Goal: Find specific page/section: Find specific page/section

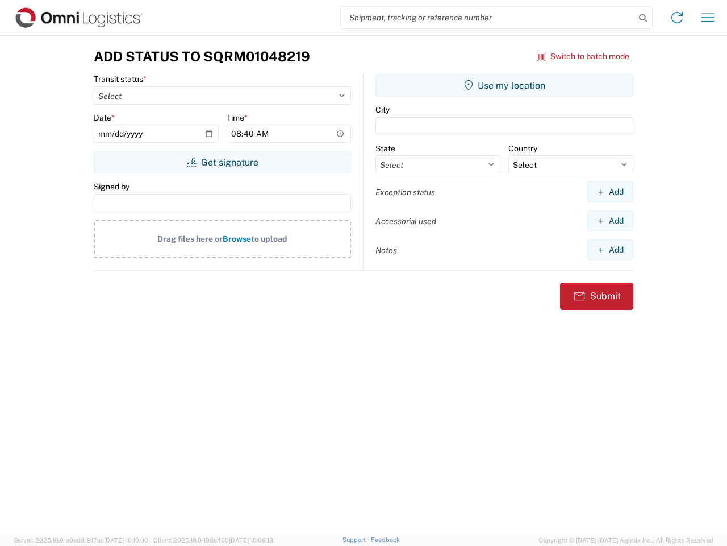
click at [488, 18] on input "search" at bounding box center [488, 18] width 294 height 22
click at [643, 18] on icon at bounding box center [643, 18] width 16 height 16
click at [677, 18] on icon at bounding box center [677, 18] width 18 height 18
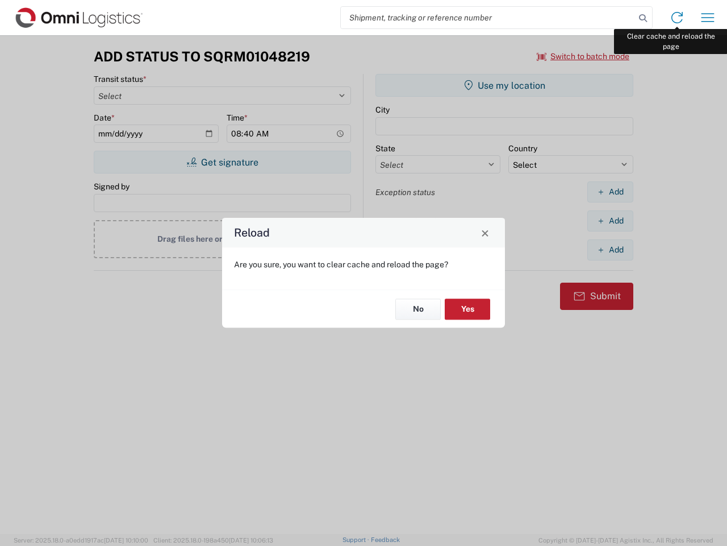
click at [708, 18] on div "Reload Are you sure, you want to clear cache and reload the page? No Yes" at bounding box center [363, 273] width 727 height 546
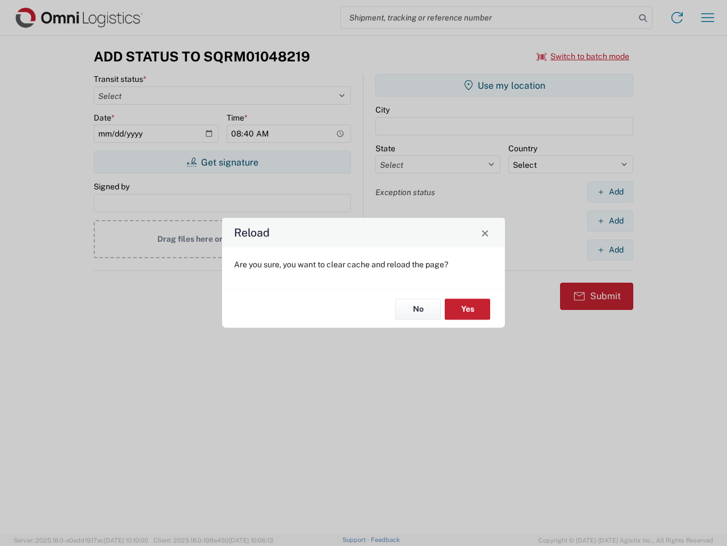
click at [584, 56] on div "Reload Are you sure, you want to clear cache and reload the page? No Yes" at bounding box center [363, 273] width 727 height 546
click at [222, 162] on div "Reload Are you sure, you want to clear cache and reload the page? No Yes" at bounding box center [363, 273] width 727 height 546
click at [505, 85] on div "Reload Are you sure, you want to clear cache and reload the page? No Yes" at bounding box center [363, 273] width 727 height 546
click at [610, 192] on div "Reload Are you sure, you want to clear cache and reload the page? No Yes" at bounding box center [363, 273] width 727 height 546
click at [610, 220] on div "Reload Are you sure, you want to clear cache and reload the page? No Yes" at bounding box center [363, 273] width 727 height 546
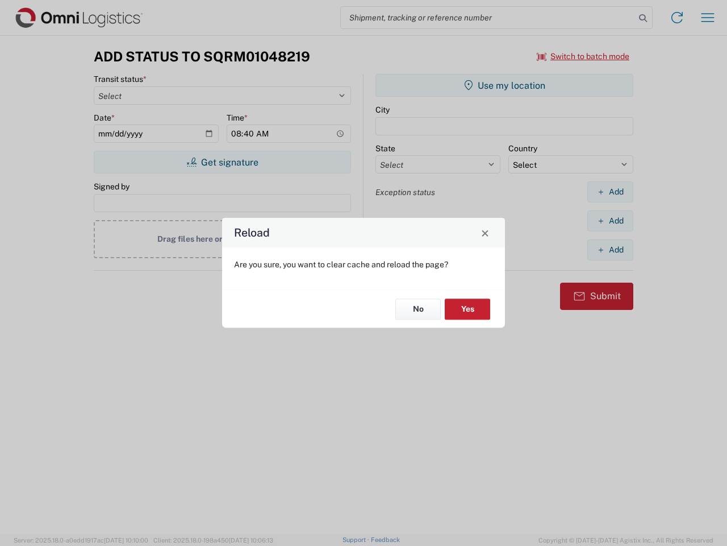
click at [610, 249] on div "Reload Are you sure, you want to clear cache and reload the page? No Yes" at bounding box center [363, 273] width 727 height 546
